Goal: Task Accomplishment & Management: Manage account settings

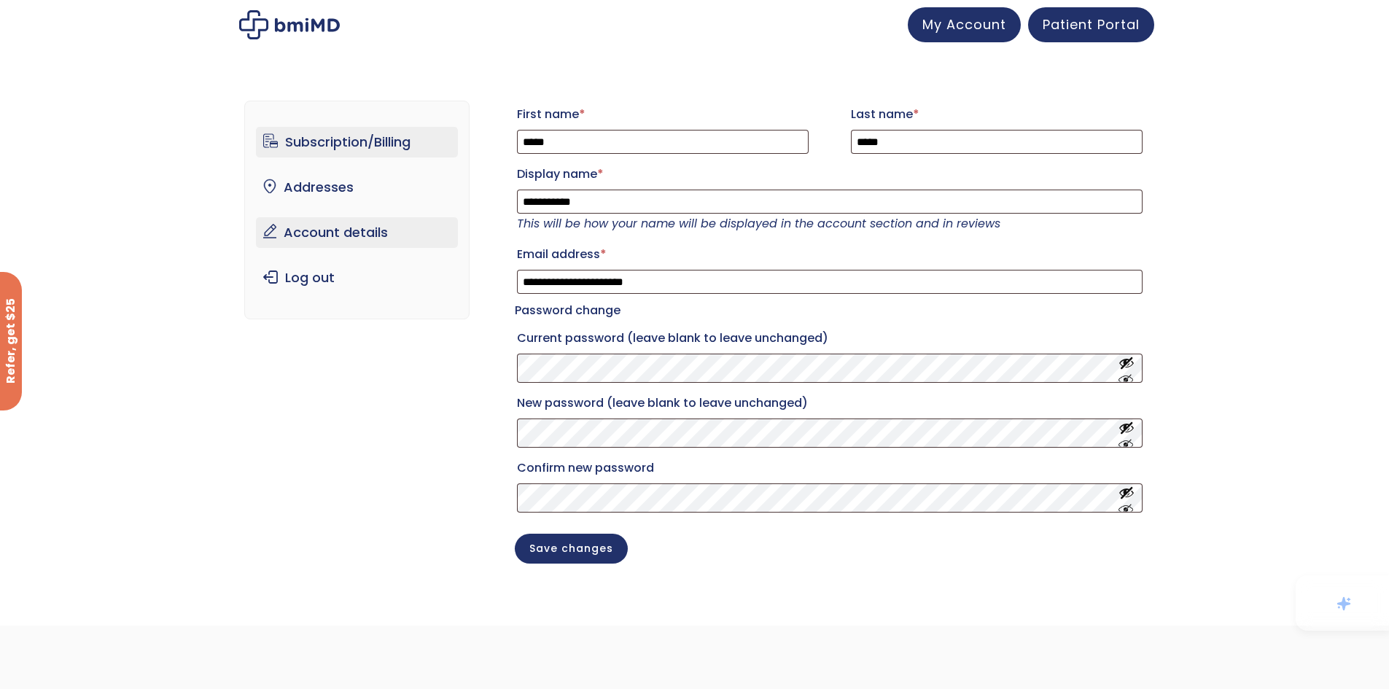
click at [375, 142] on link "Subscription/Billing" at bounding box center [357, 142] width 202 height 31
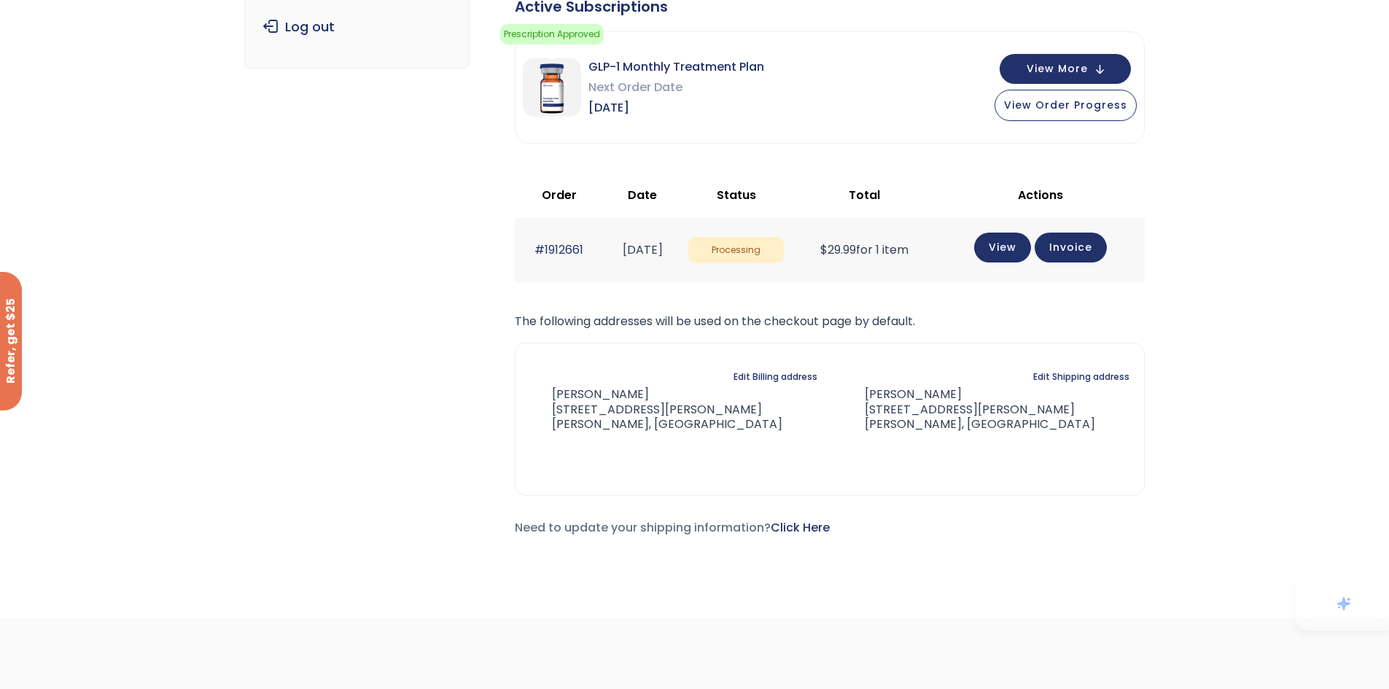
scroll to position [179, 0]
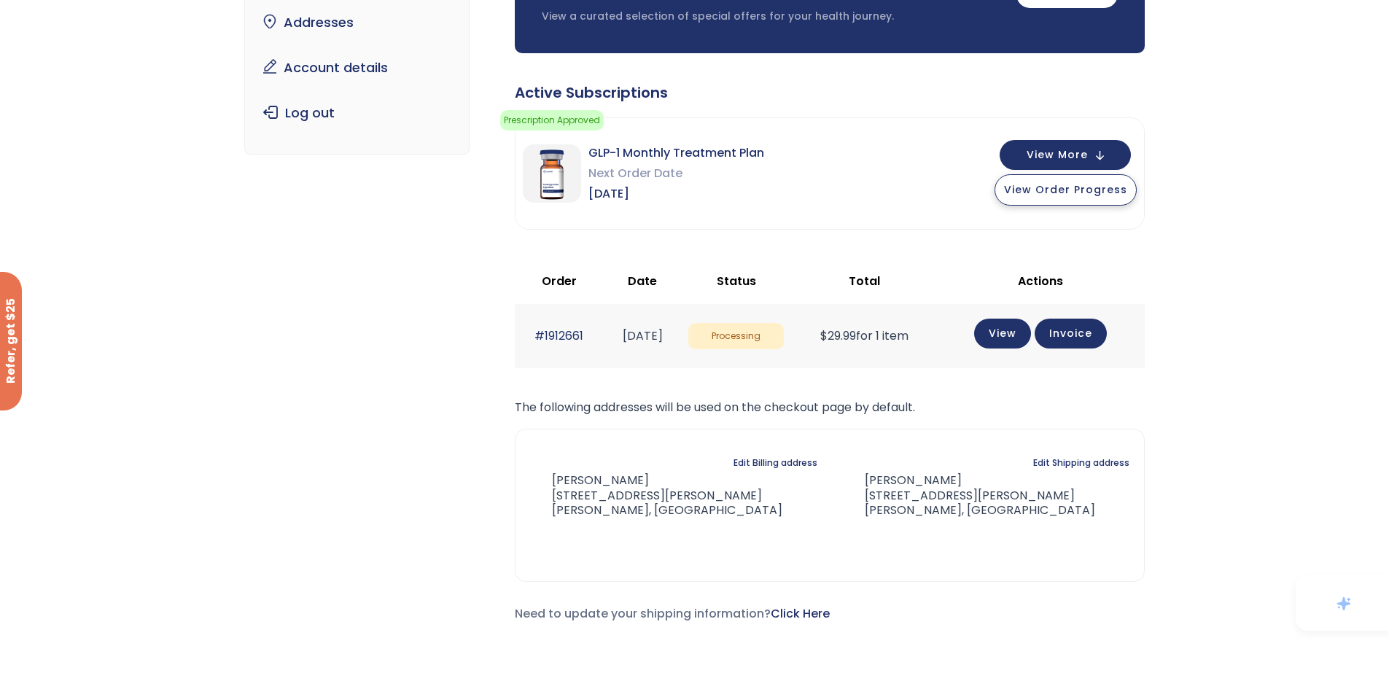
click at [1061, 194] on span "View Order Progress" at bounding box center [1065, 189] width 123 height 15
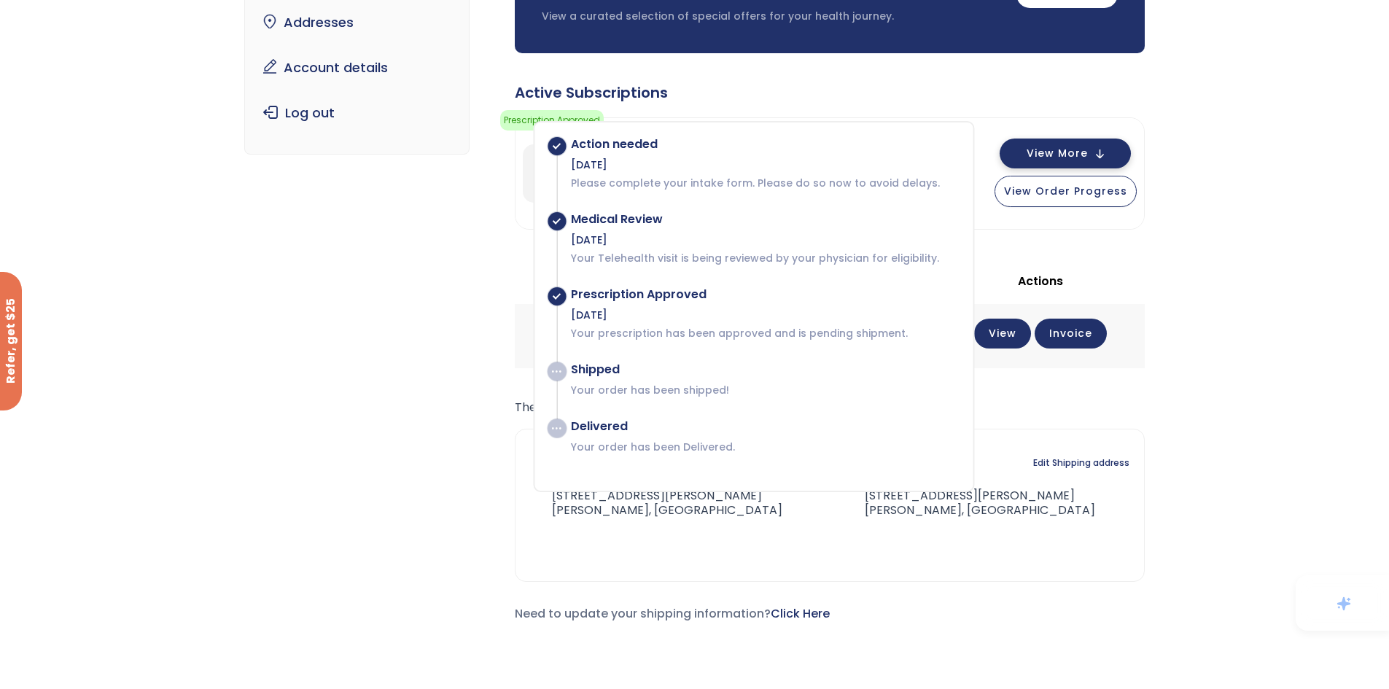
click at [1049, 154] on span "View More" at bounding box center [1056, 153] width 61 height 9
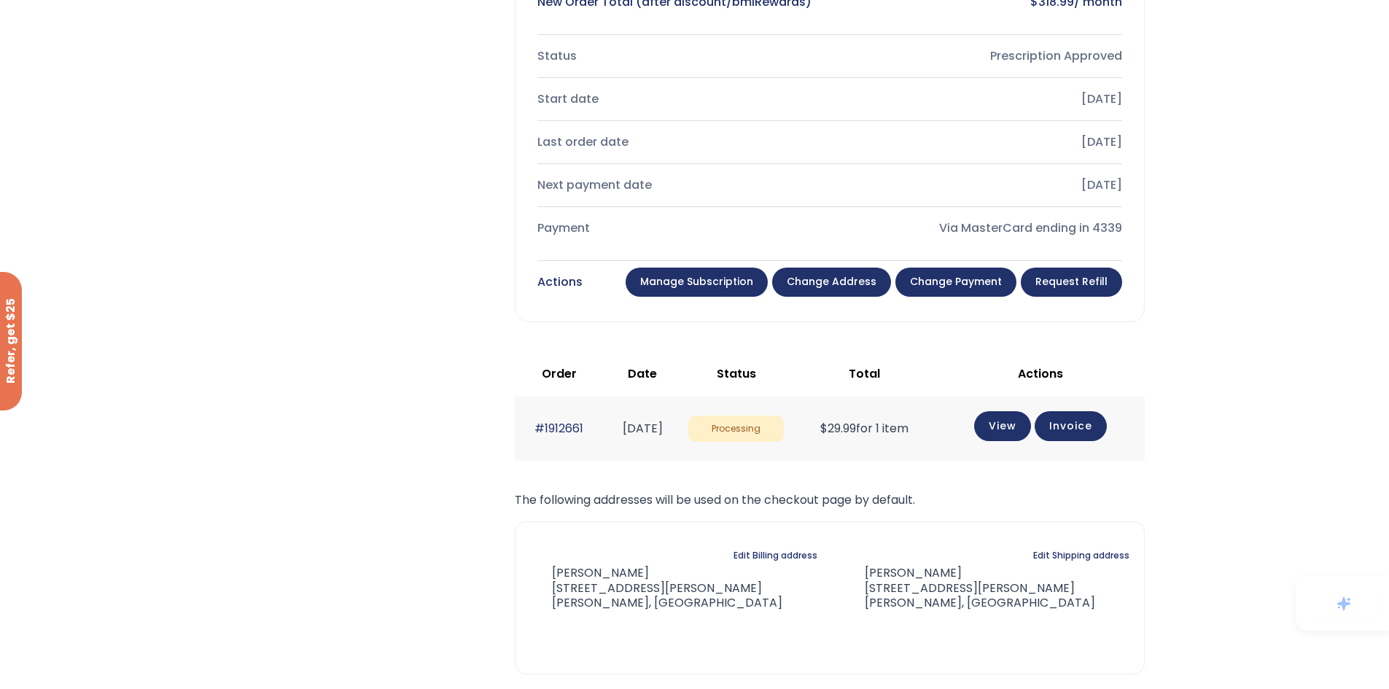
scroll to position [617, 0]
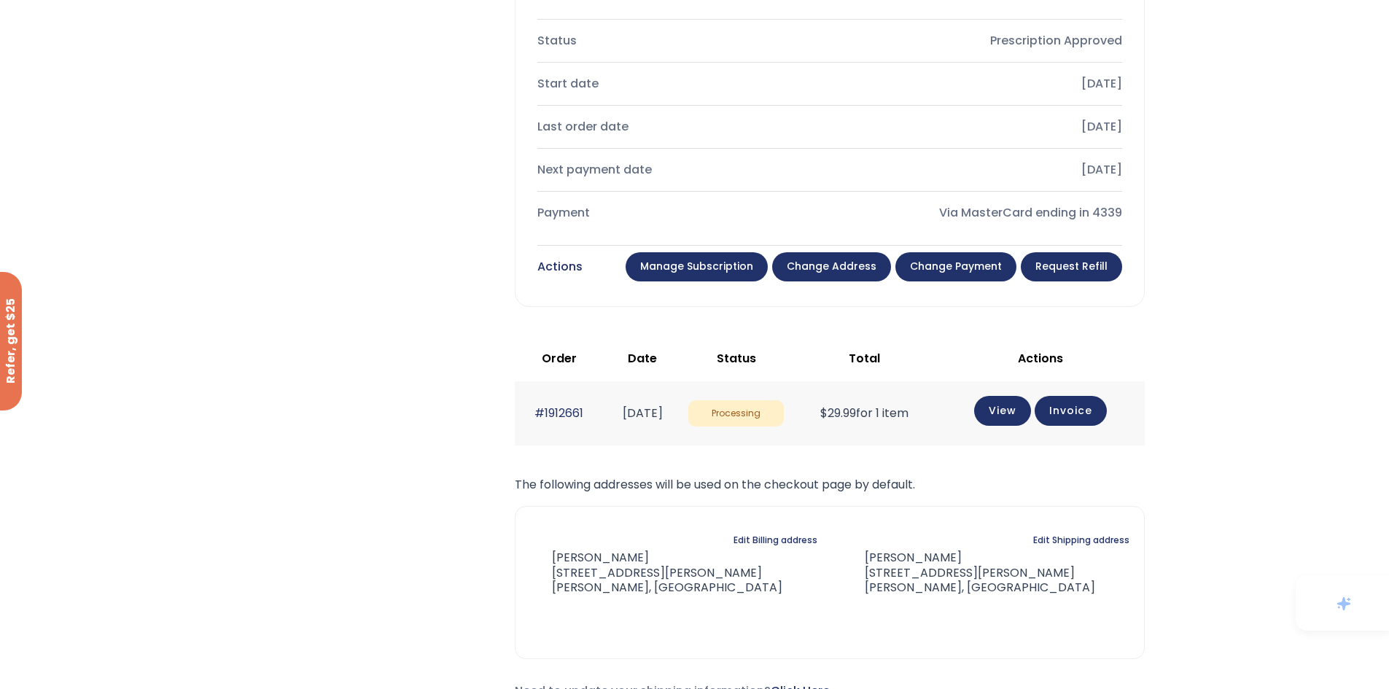
click at [723, 259] on link "Manage Subscription" at bounding box center [696, 266] width 142 height 29
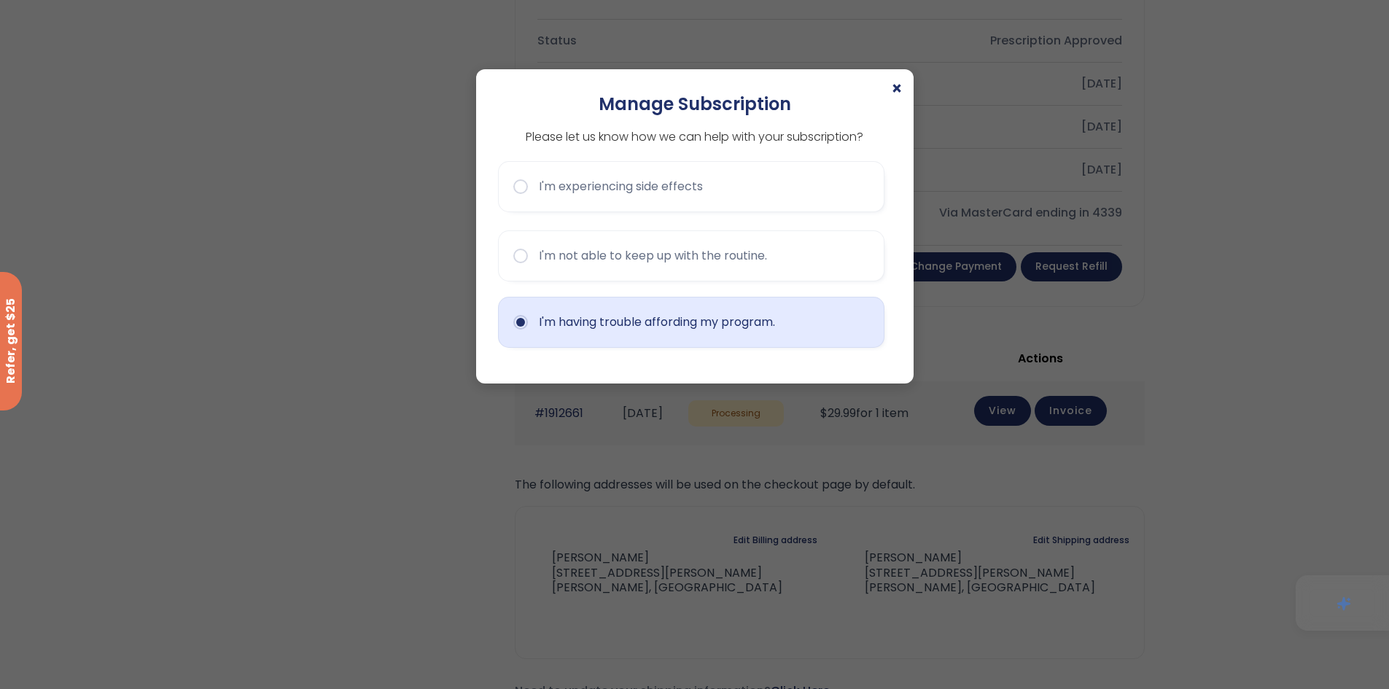
click at [561, 321] on button "I'm having trouble affording my program." at bounding box center [691, 322] width 386 height 51
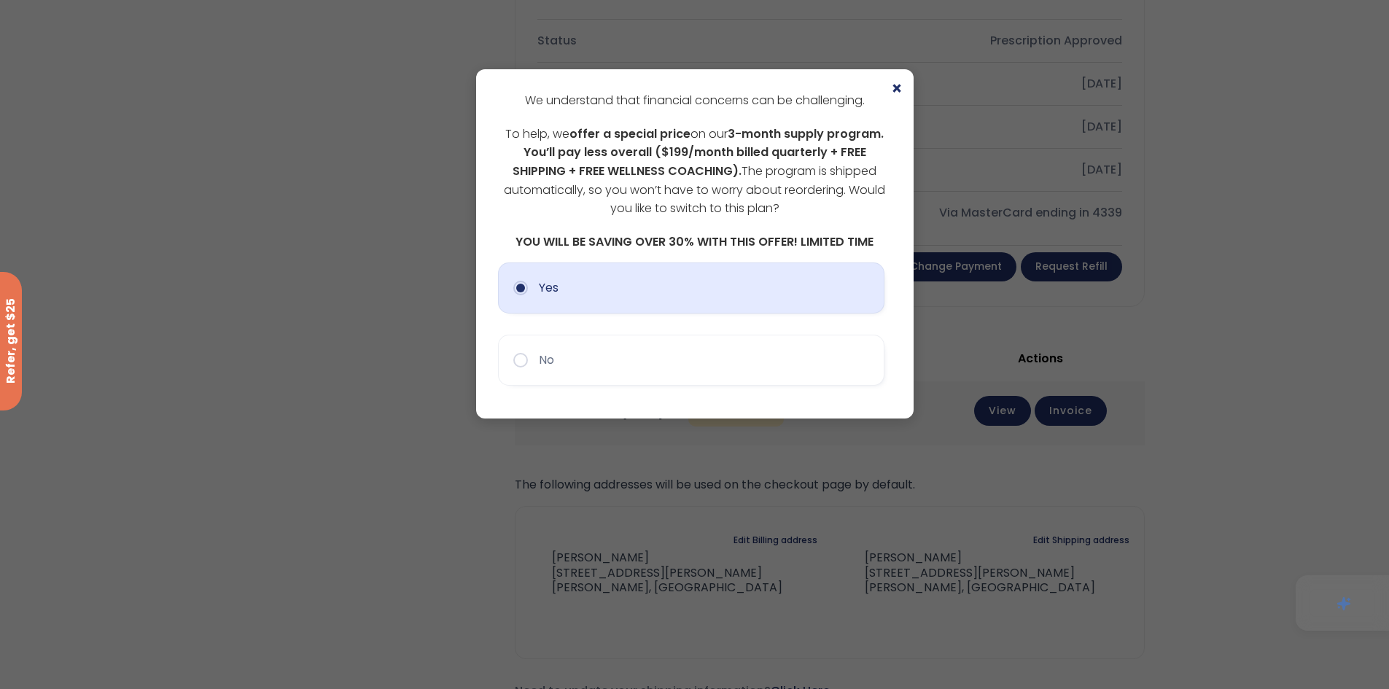
click at [531, 288] on button "Yes" at bounding box center [691, 287] width 386 height 51
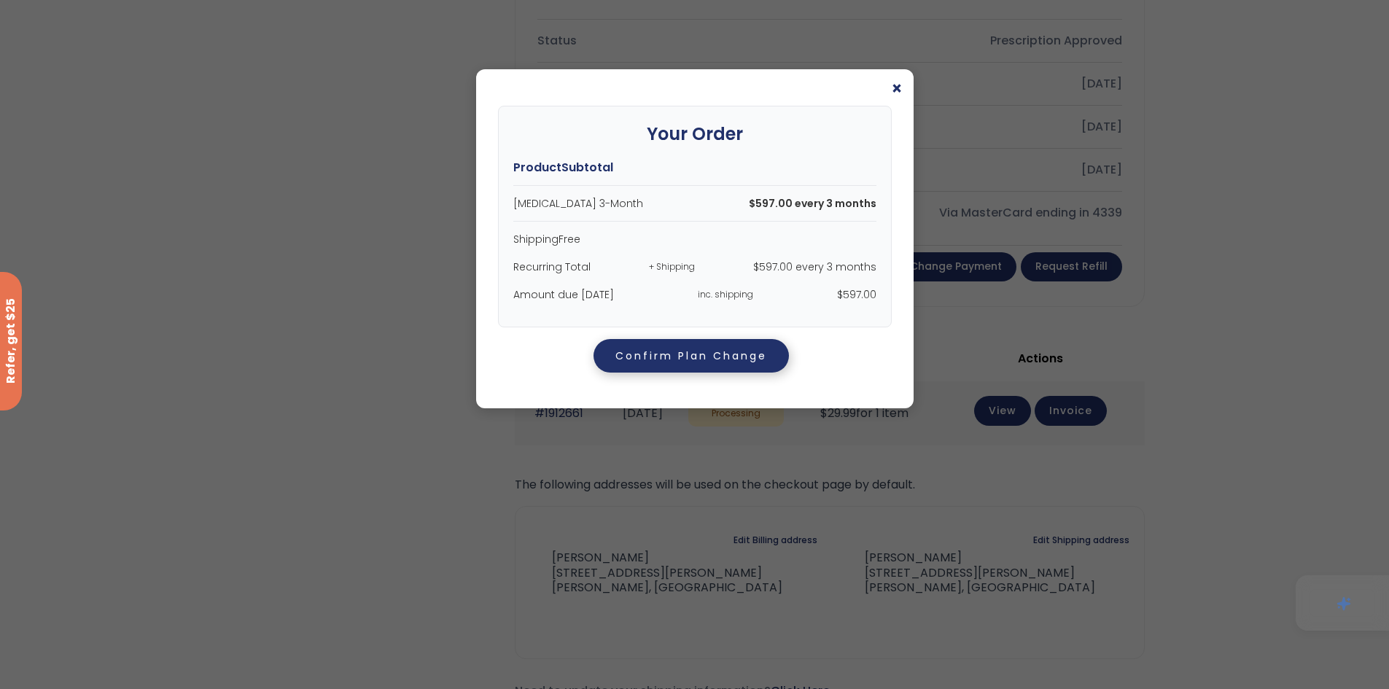
click at [724, 358] on button "Confirm Plan Change" at bounding box center [690, 356] width 195 height 34
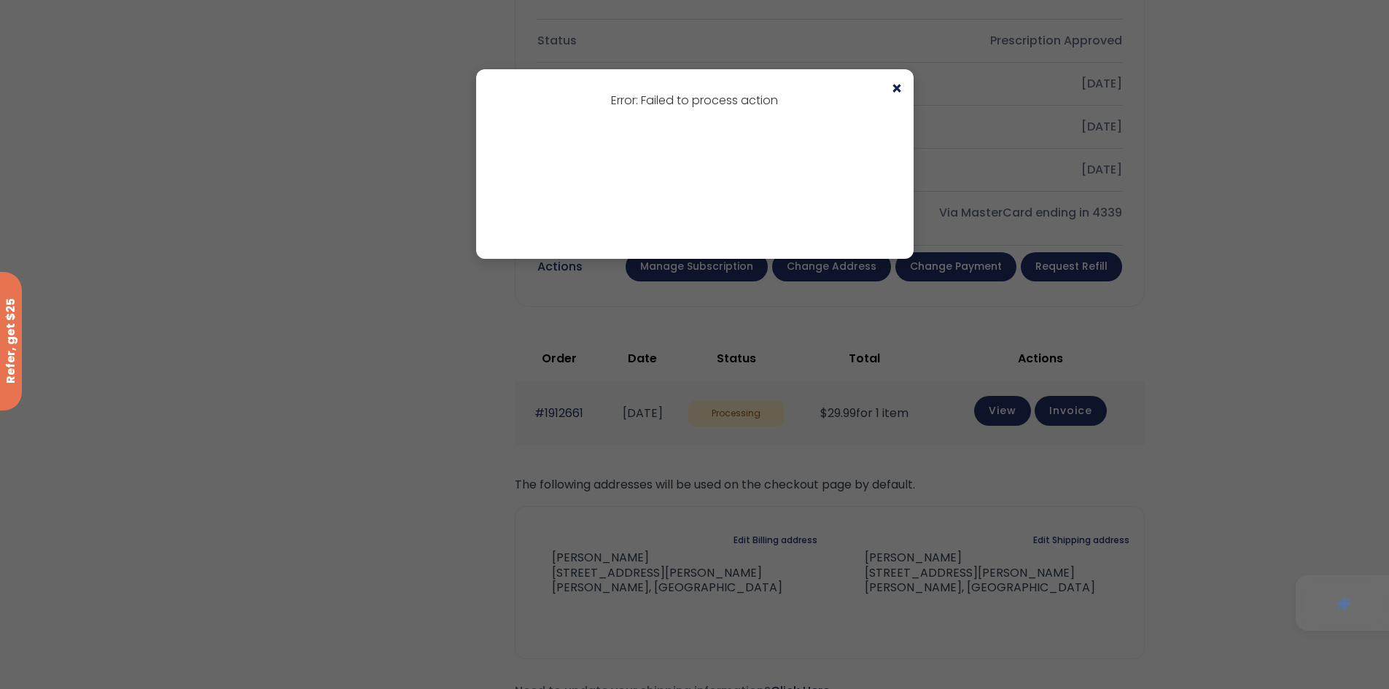
click at [898, 90] on span "×" at bounding box center [897, 88] width 12 height 17
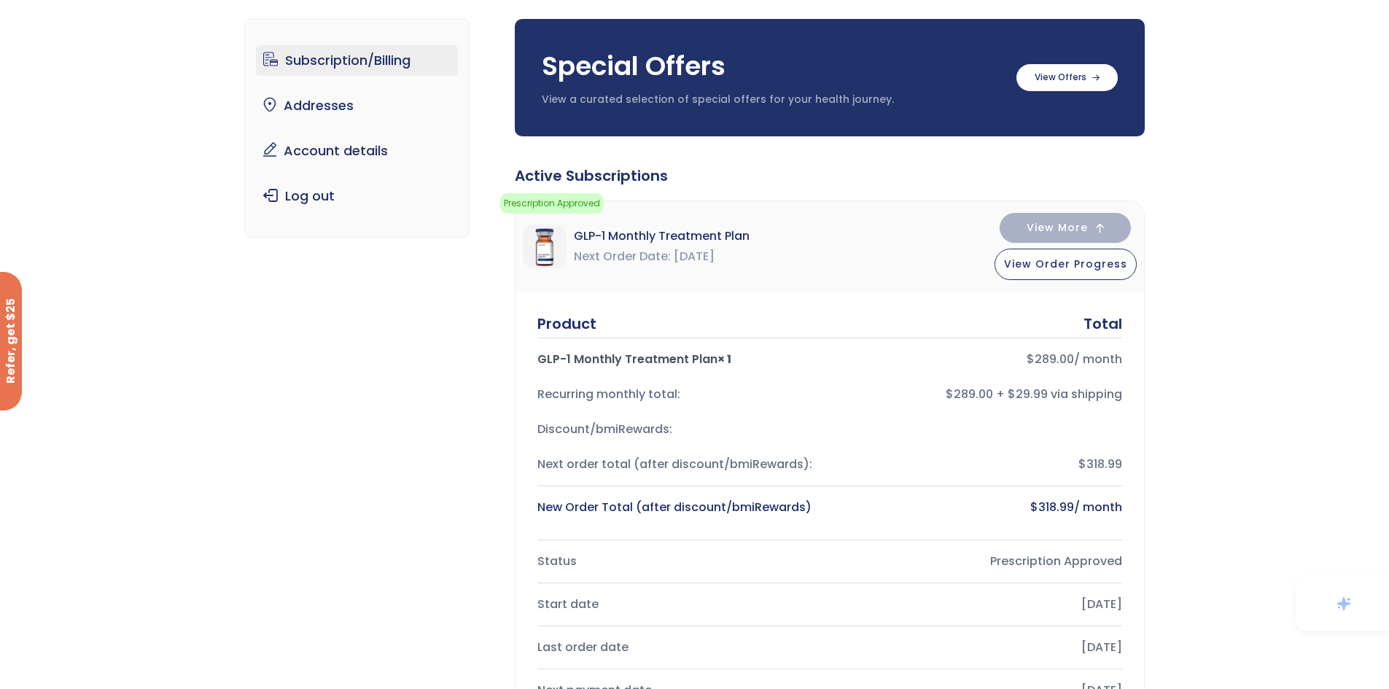
scroll to position [0, 0]
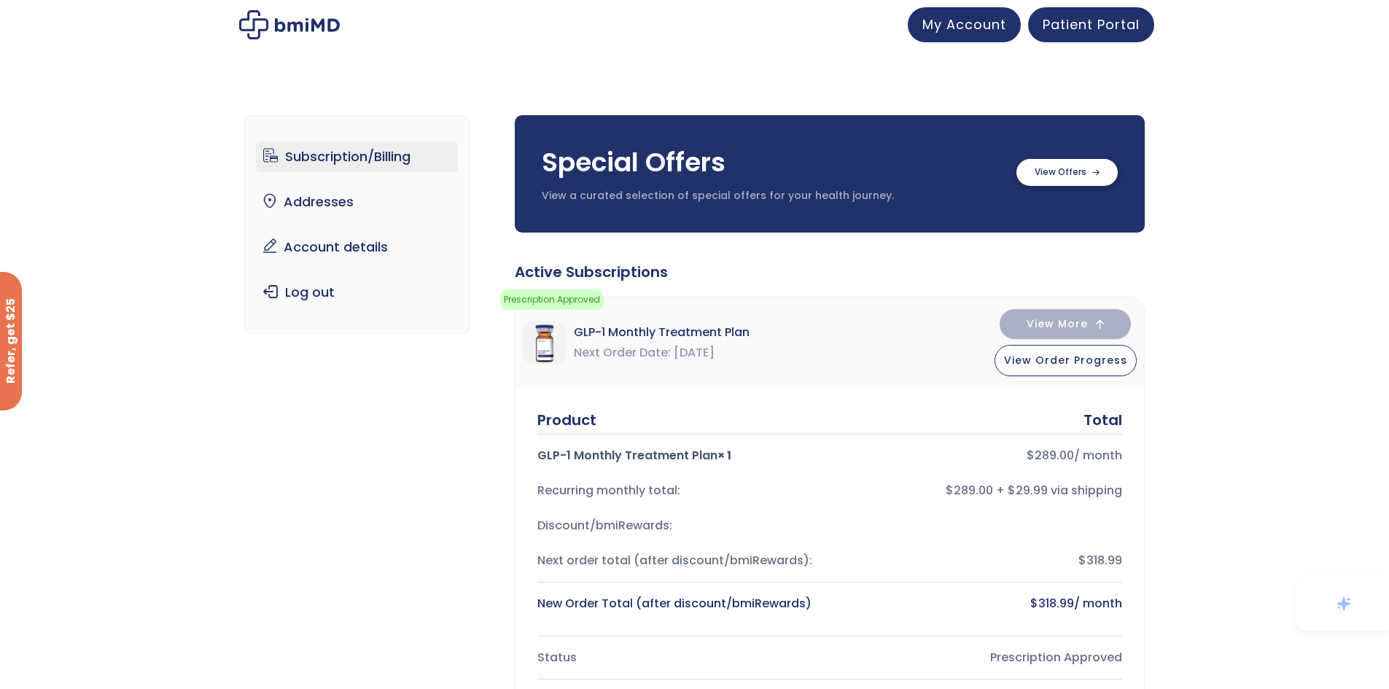
click at [1098, 173] on icon at bounding box center [1095, 173] width 7 height 6
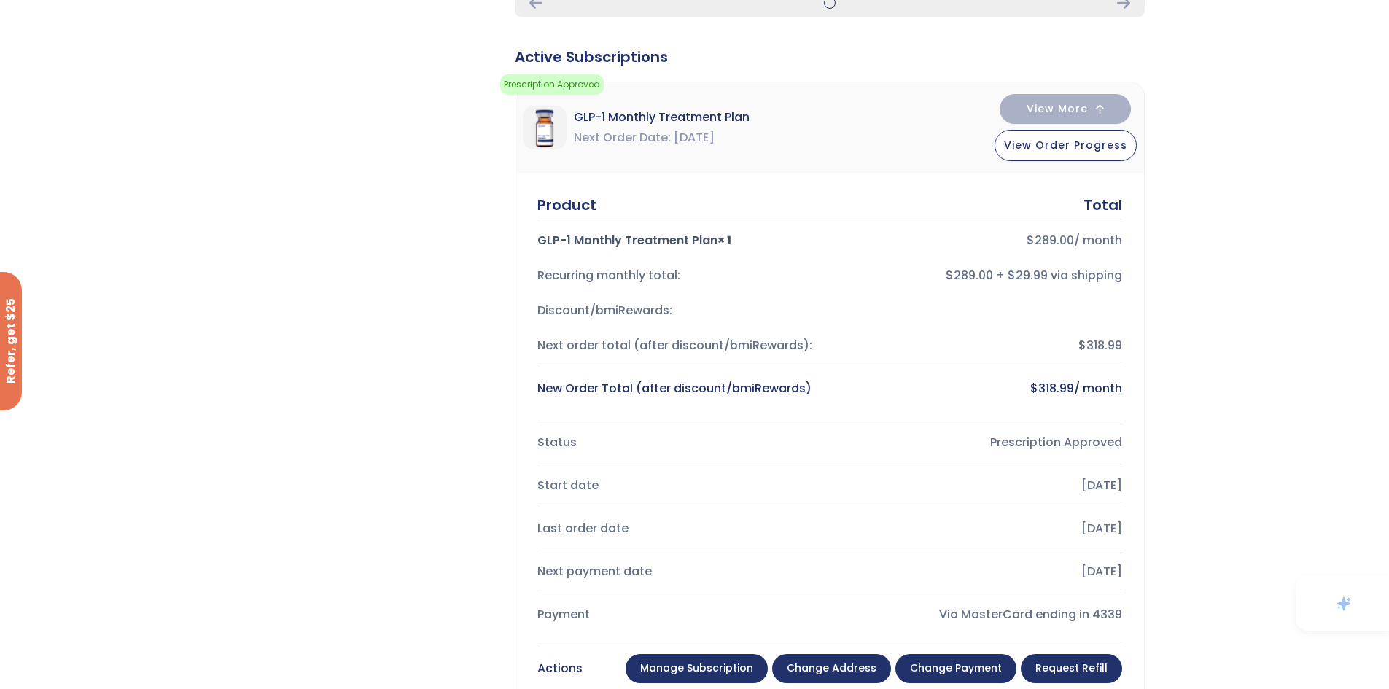
scroll to position [802, 0]
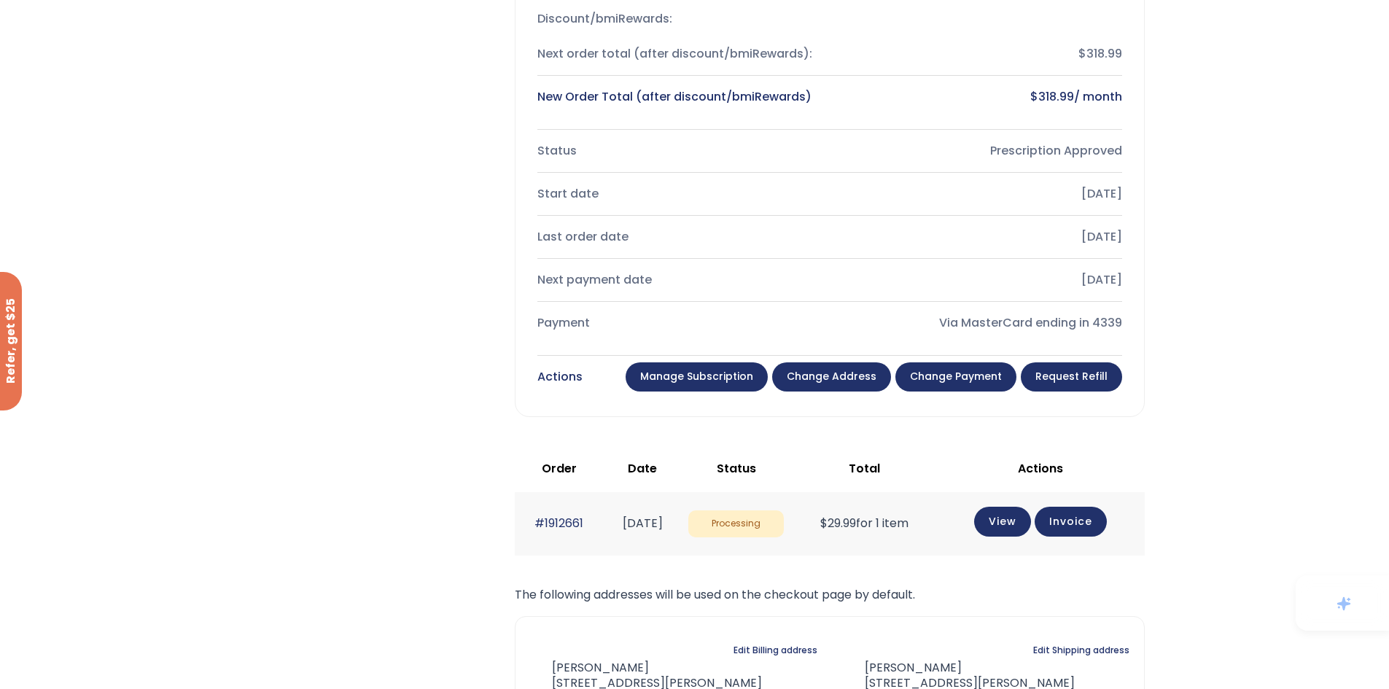
click at [762, 368] on link "Manage Subscription" at bounding box center [696, 376] width 142 height 29
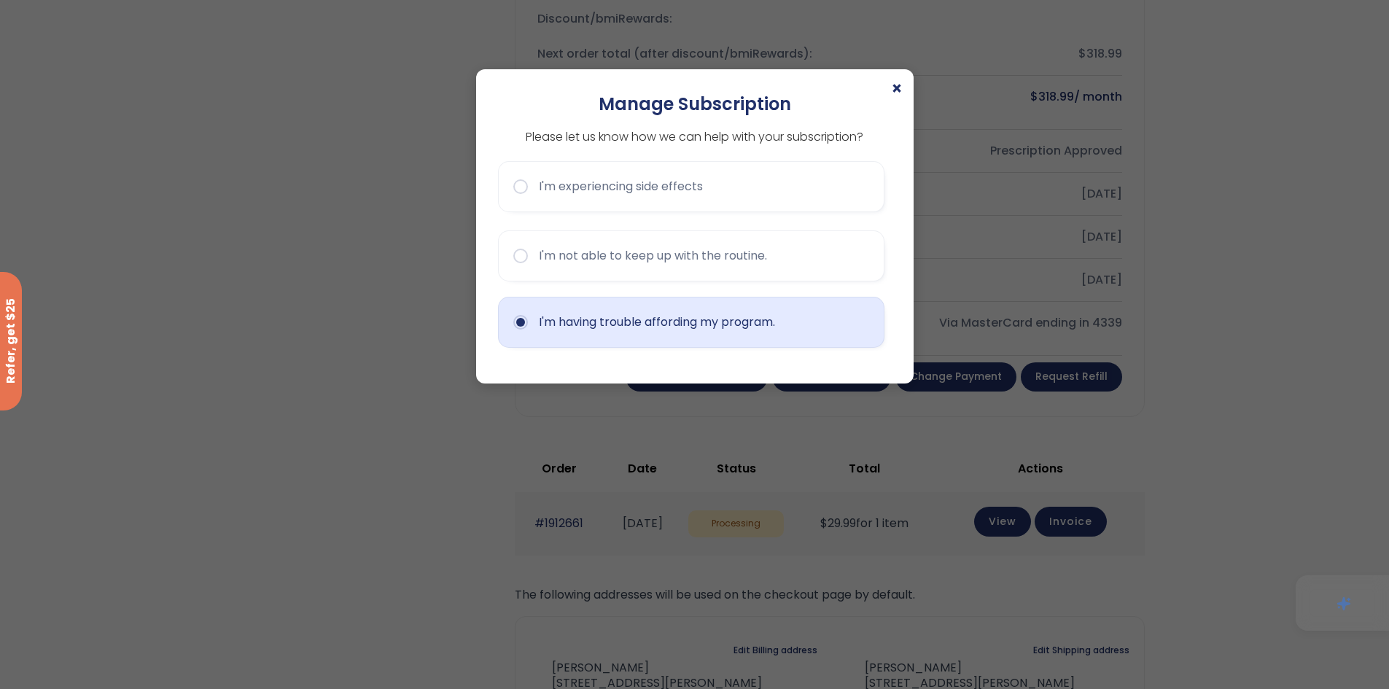
click at [642, 331] on button "I'm having trouble affording my program." at bounding box center [691, 322] width 386 height 51
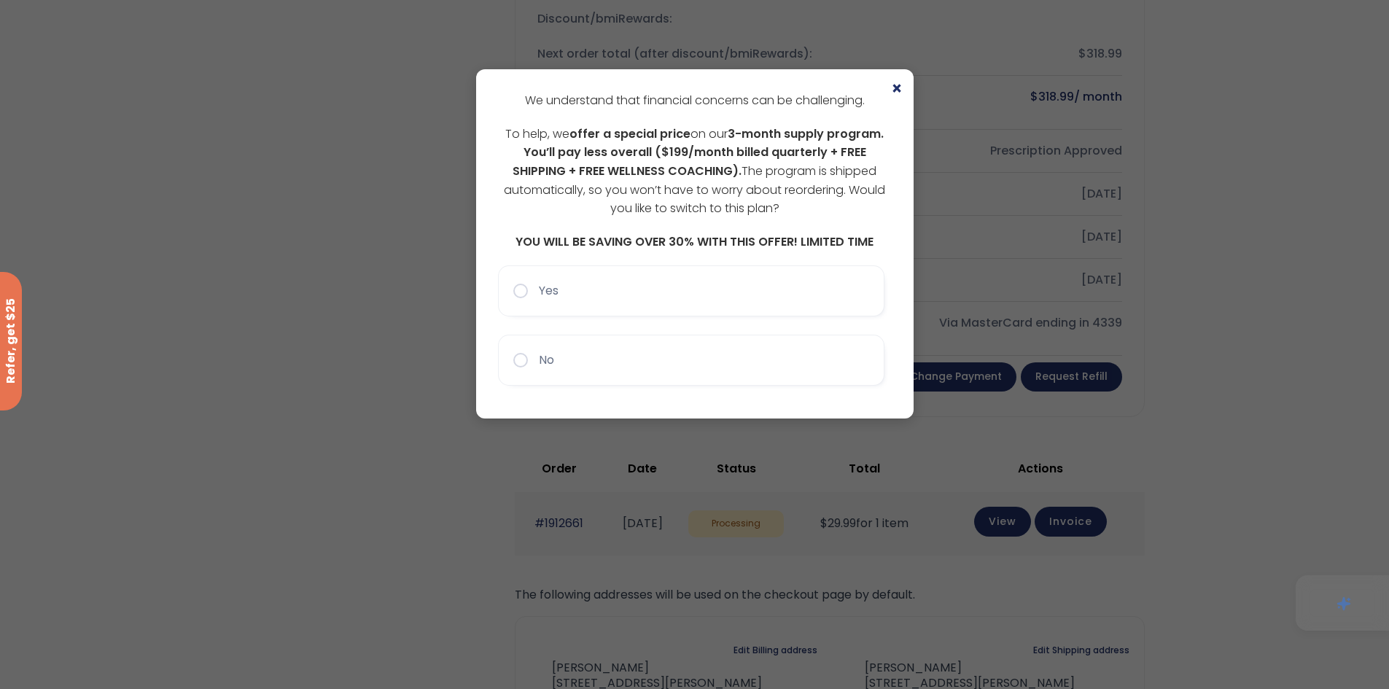
click at [593, 367] on button "No" at bounding box center [691, 360] width 386 height 51
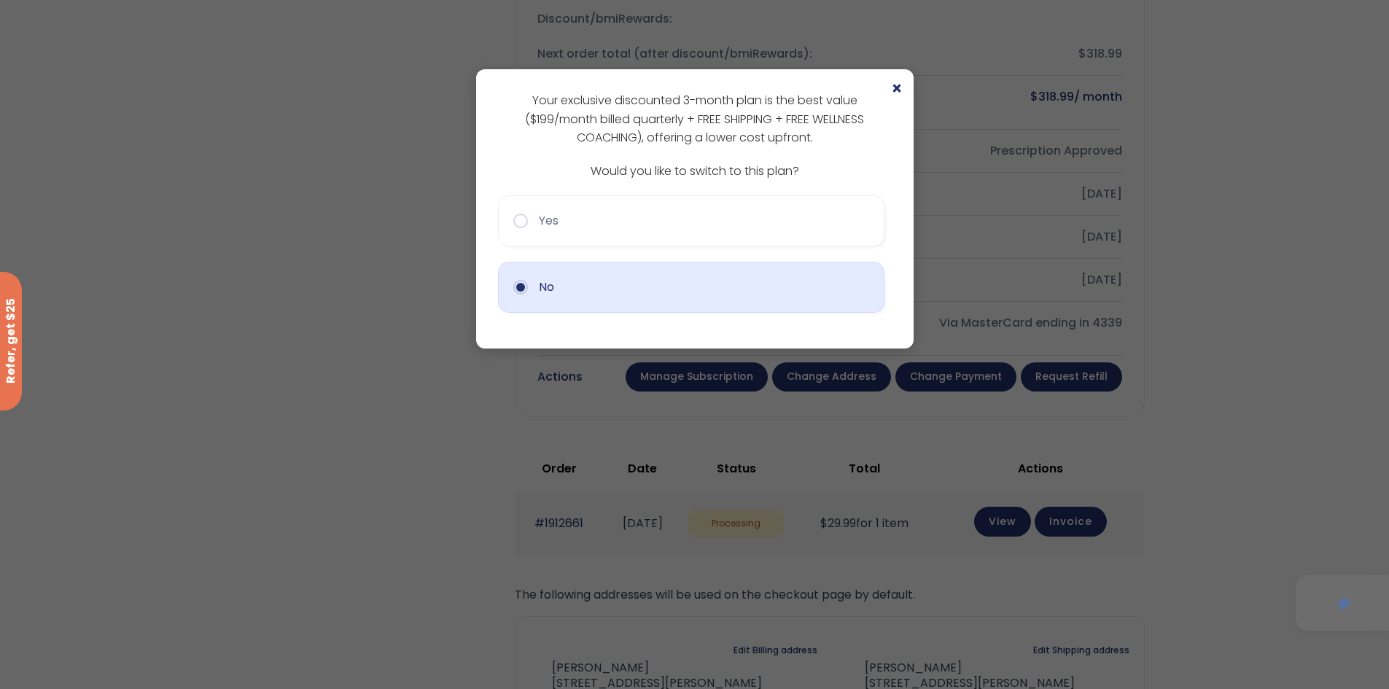
click at [598, 289] on button "No" at bounding box center [691, 287] width 386 height 51
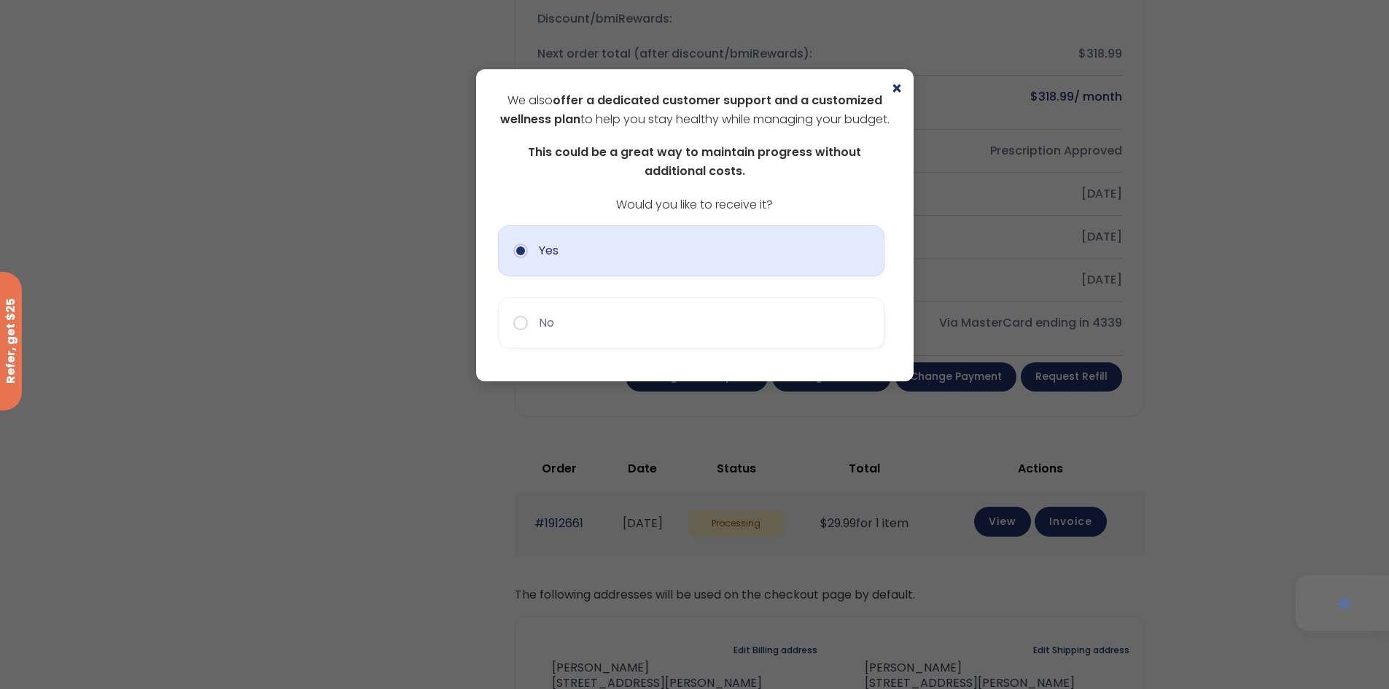
click at [659, 276] on button "Yes" at bounding box center [691, 250] width 386 height 51
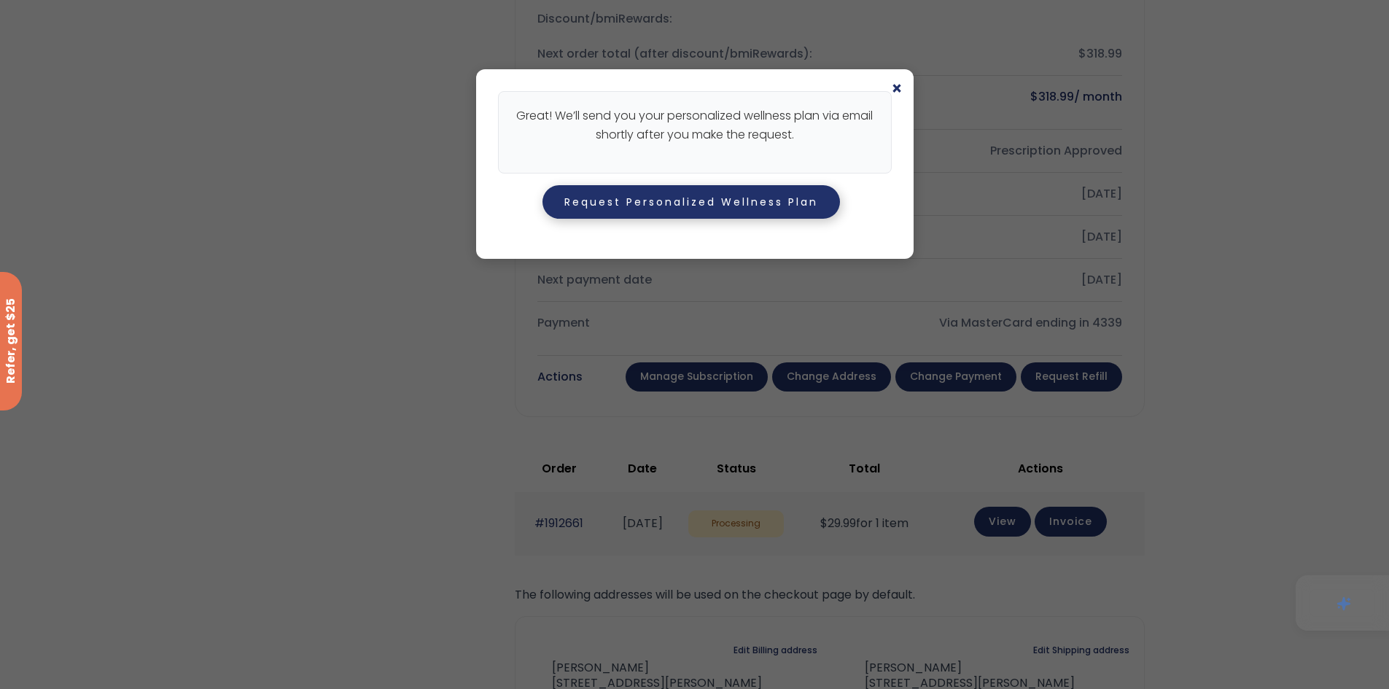
click at [679, 209] on button "Request Personalized Wellness Plan" at bounding box center [690, 202] width 297 height 34
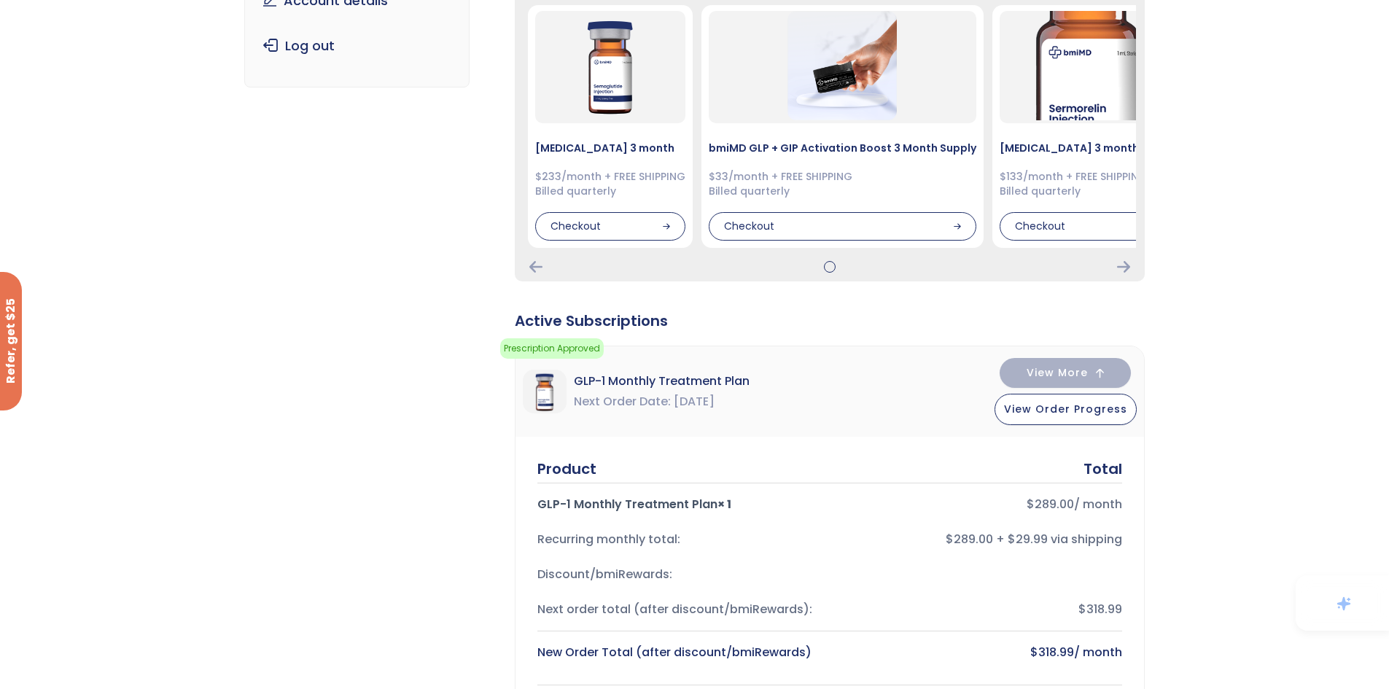
scroll to position [0, 0]
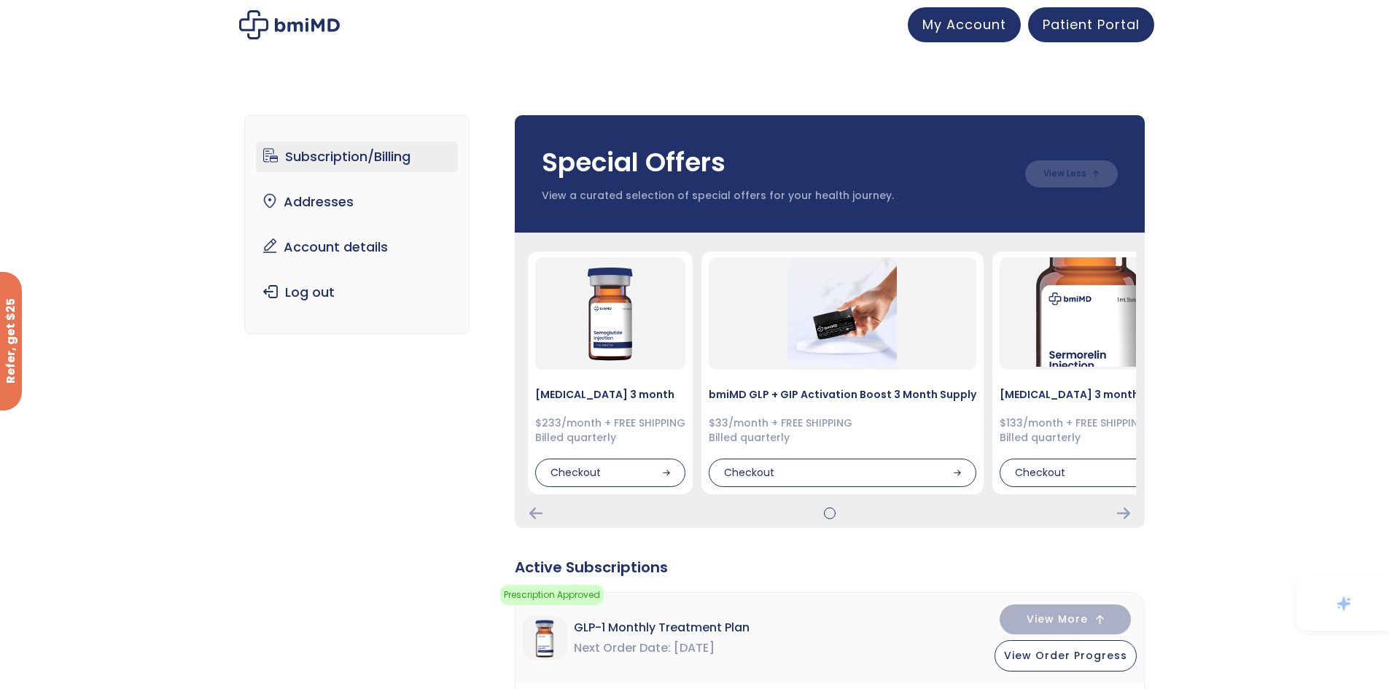
click at [299, 18] on img at bounding box center [289, 24] width 101 height 29
click at [974, 28] on span "My Account" at bounding box center [964, 22] width 84 height 18
